Goal: Ask a question

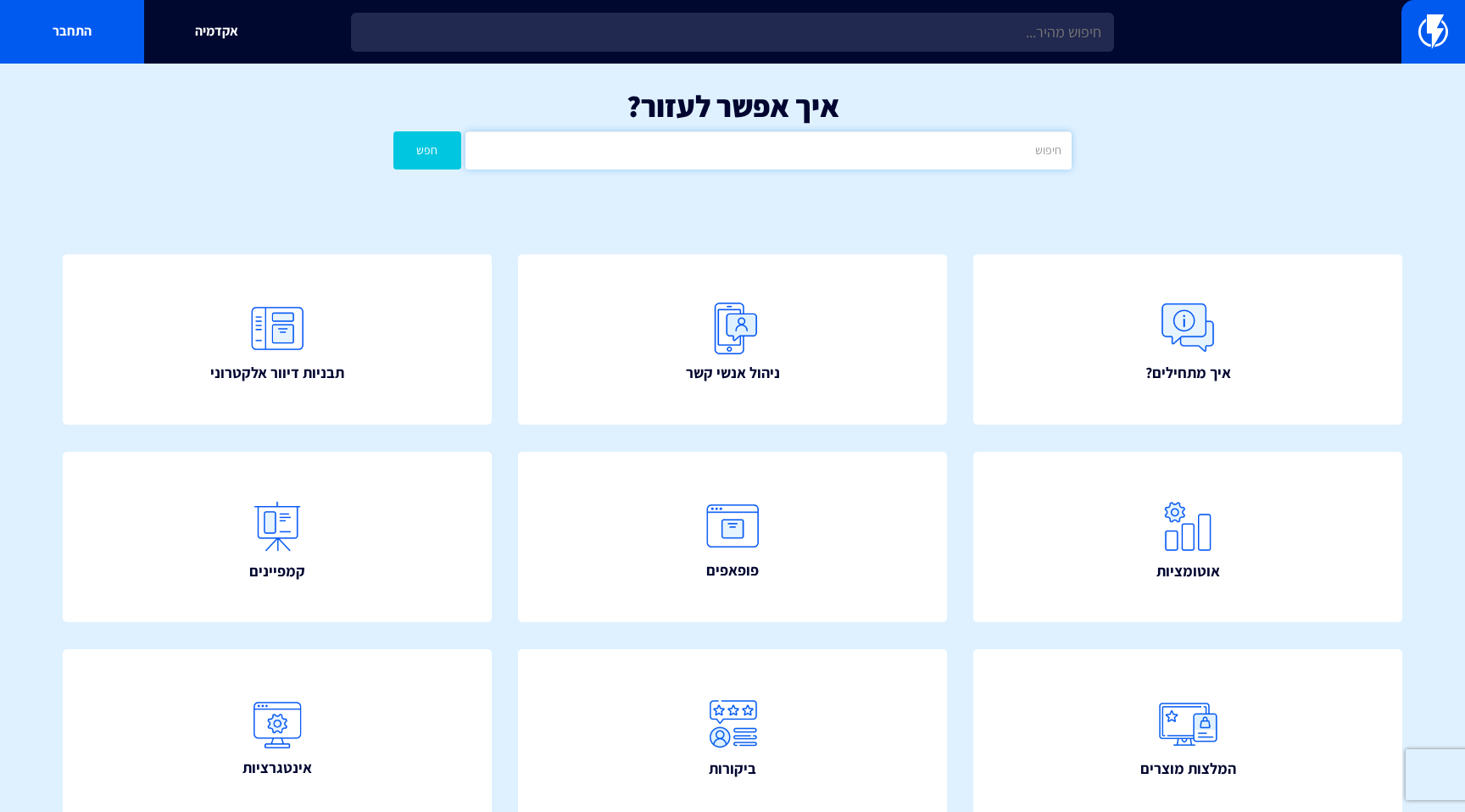
click at [662, 166] on input "text" at bounding box center [768, 150] width 606 height 38
type input "׳"
type input "whatsapp"
click at [393, 131] on button "חפש" at bounding box center [427, 150] width 68 height 38
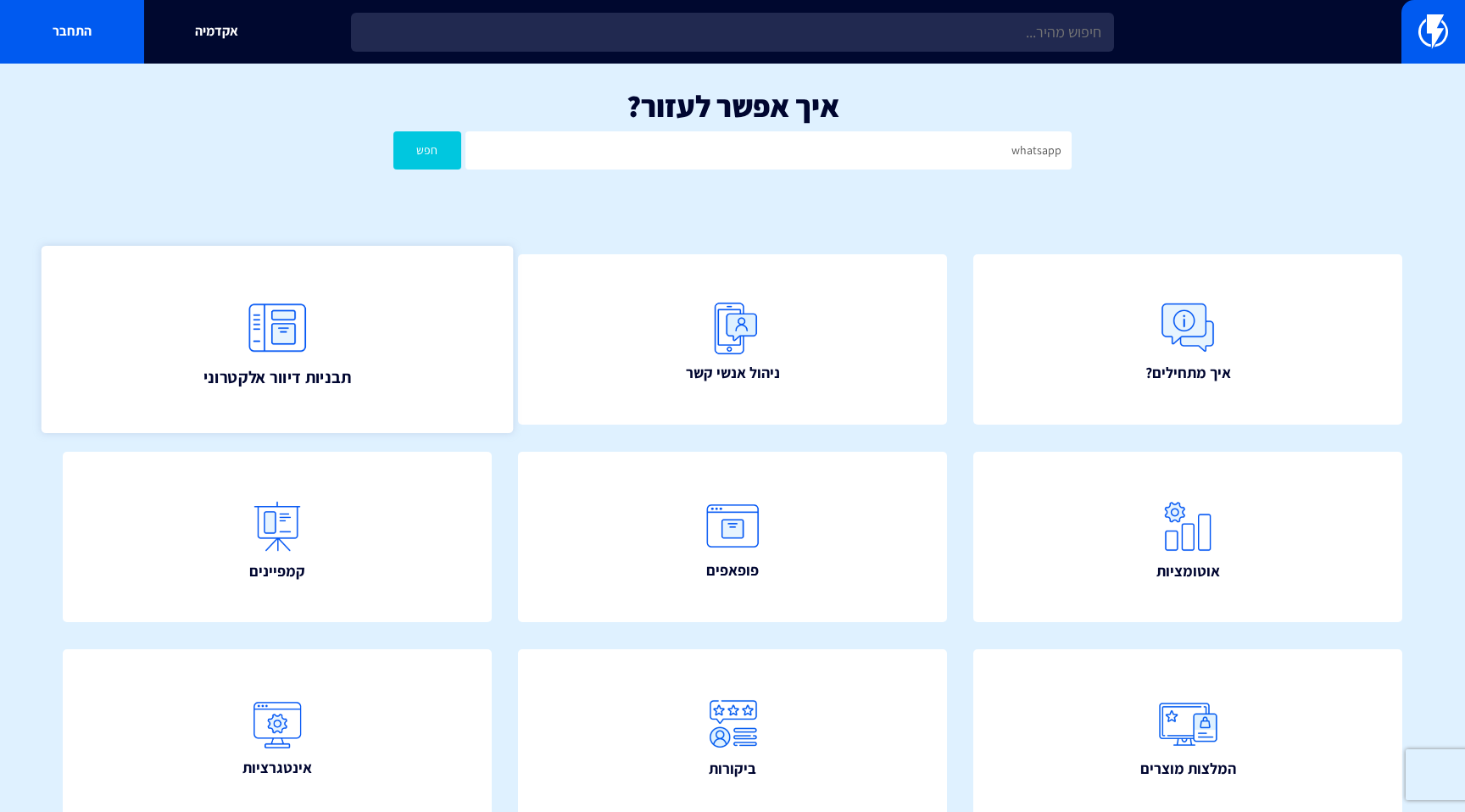
scroll to position [10, 0]
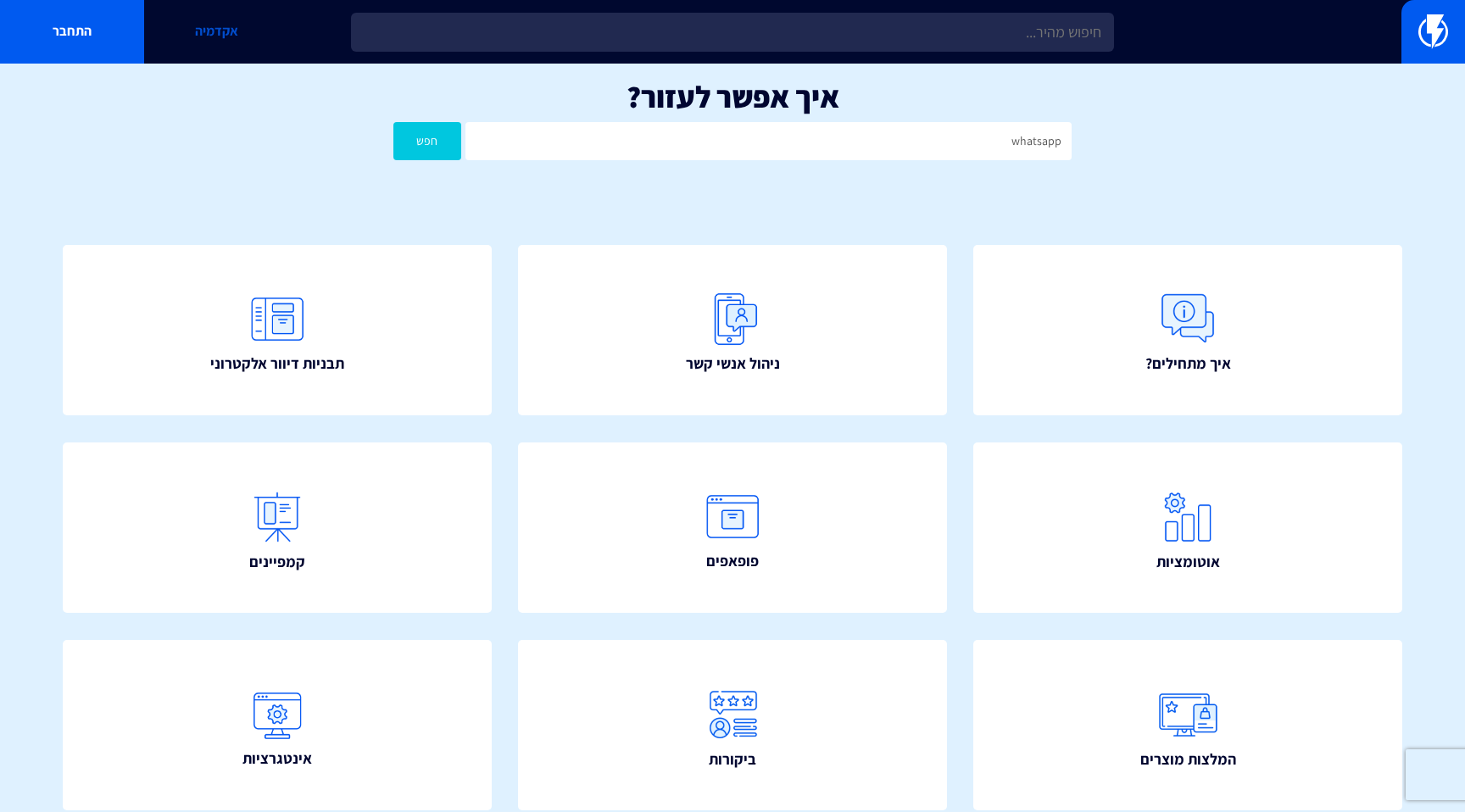
click at [254, 34] on link "אקדמיה" at bounding box center [215, 31] width 144 height 64
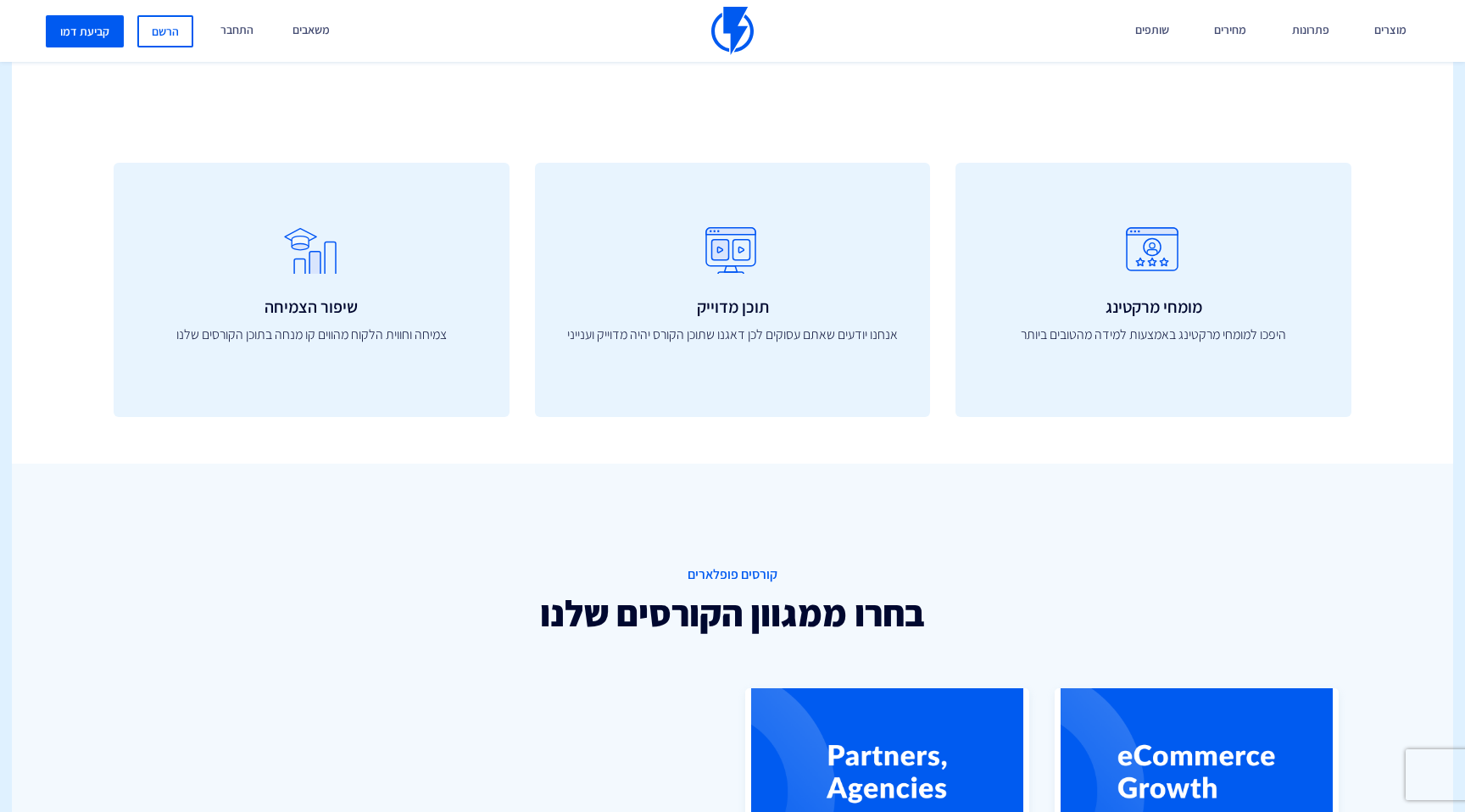
scroll to position [693, 0]
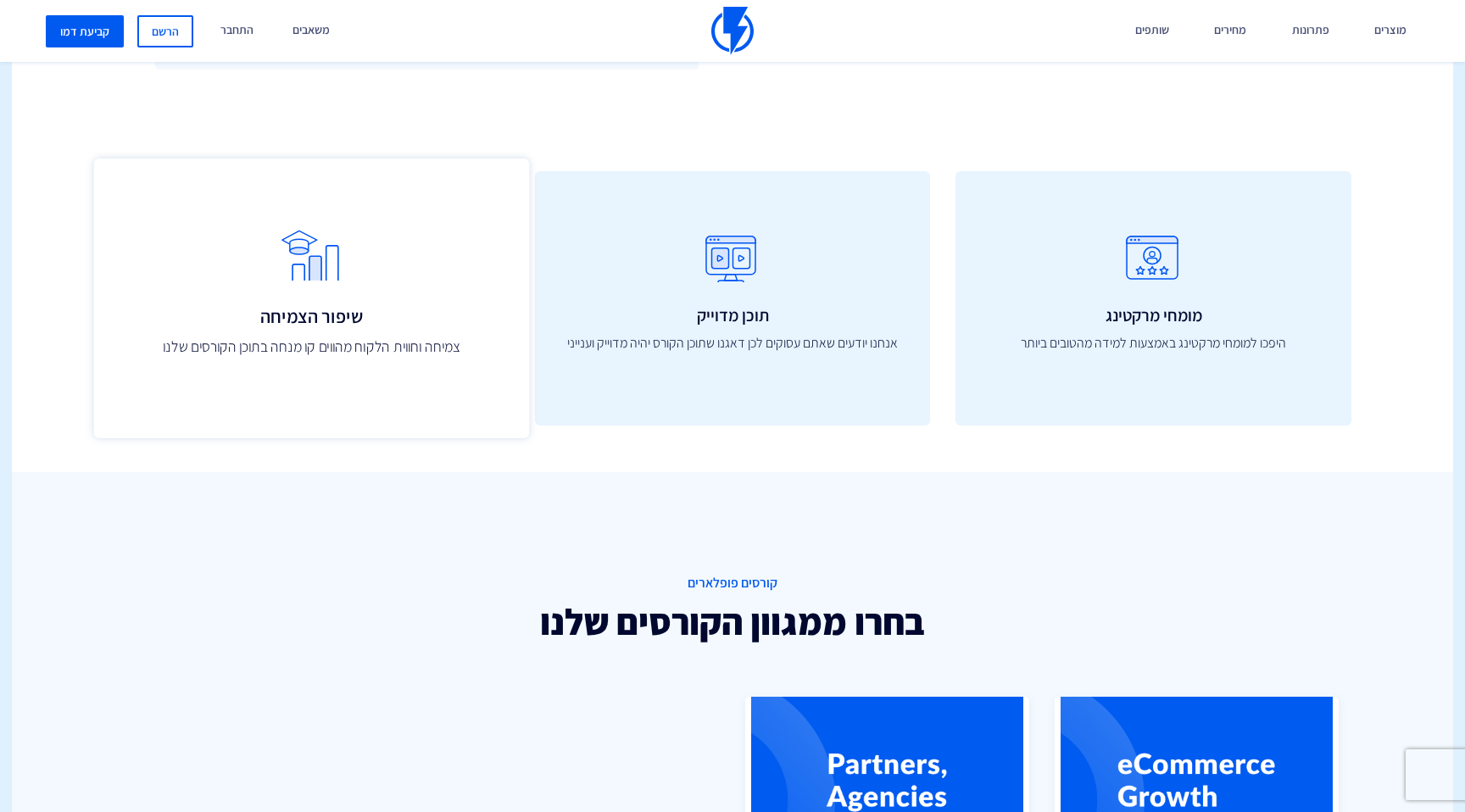
click at [345, 313] on h3 "שיפור הצמיחה" at bounding box center [311, 316] width 397 height 21
click at [322, 247] on icon at bounding box center [311, 263] width 397 height 68
